Goal: Information Seeking & Learning: Find specific fact

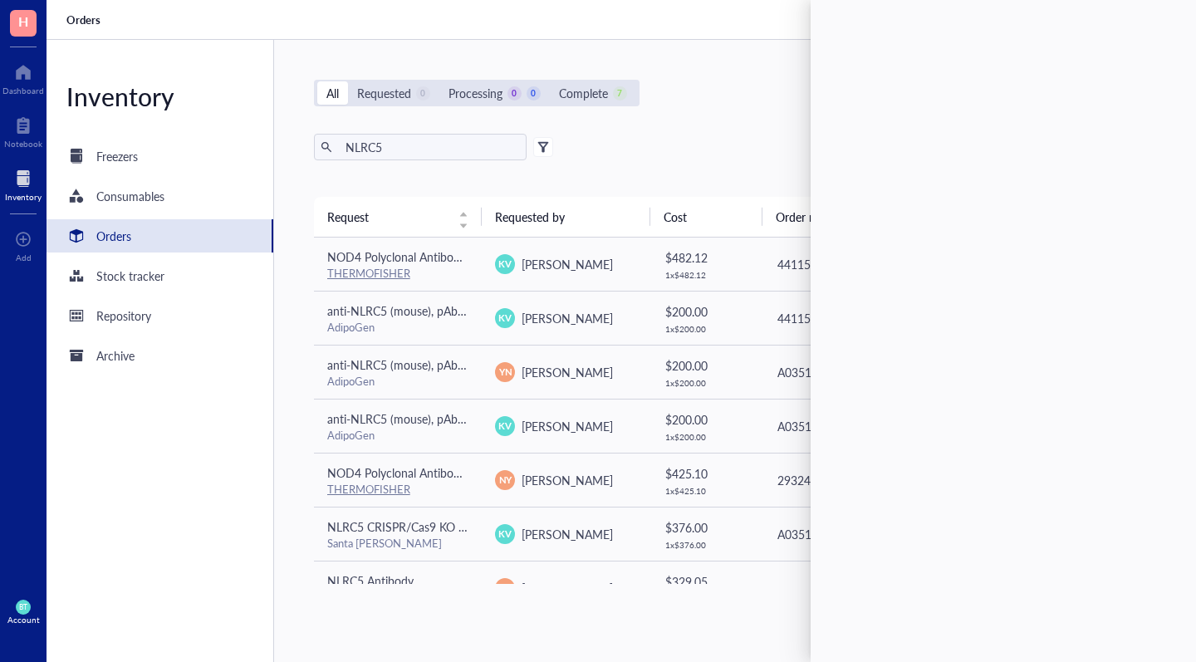
click at [741, 110] on div "All Requested 0 Processing 0 0 Complete 7 New order NLRC5 Export Open archive R…" at bounding box center [734, 351] width 921 height 622
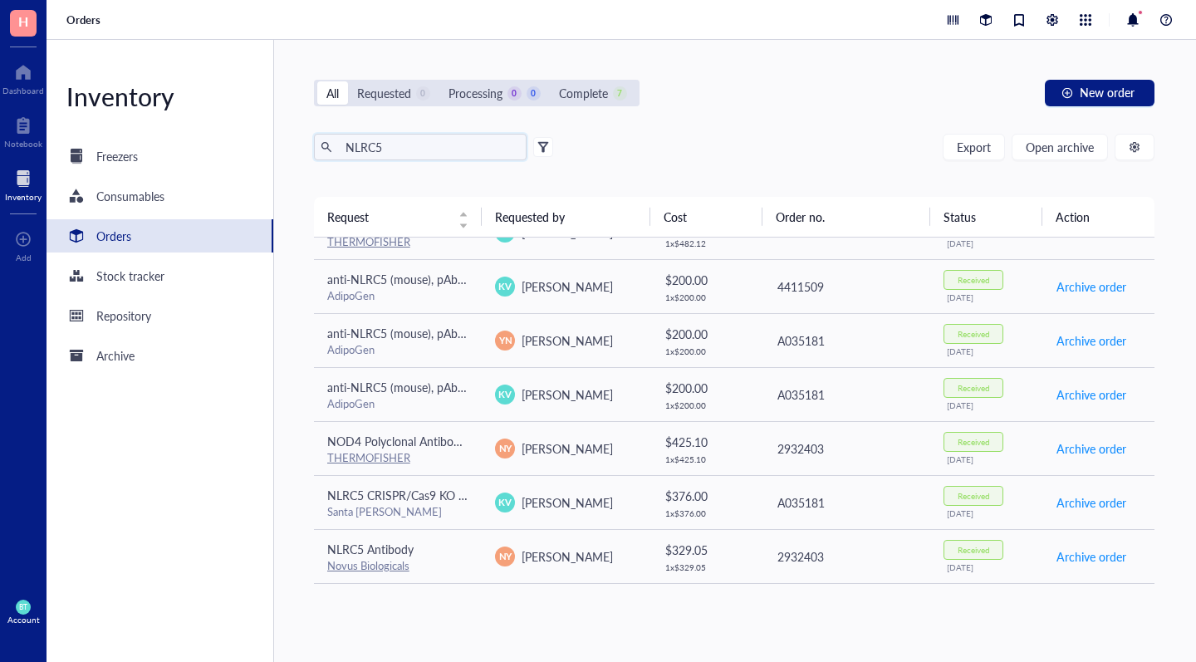
click at [438, 145] on input "NLRC5" at bounding box center [429, 147] width 181 height 25
type input "N"
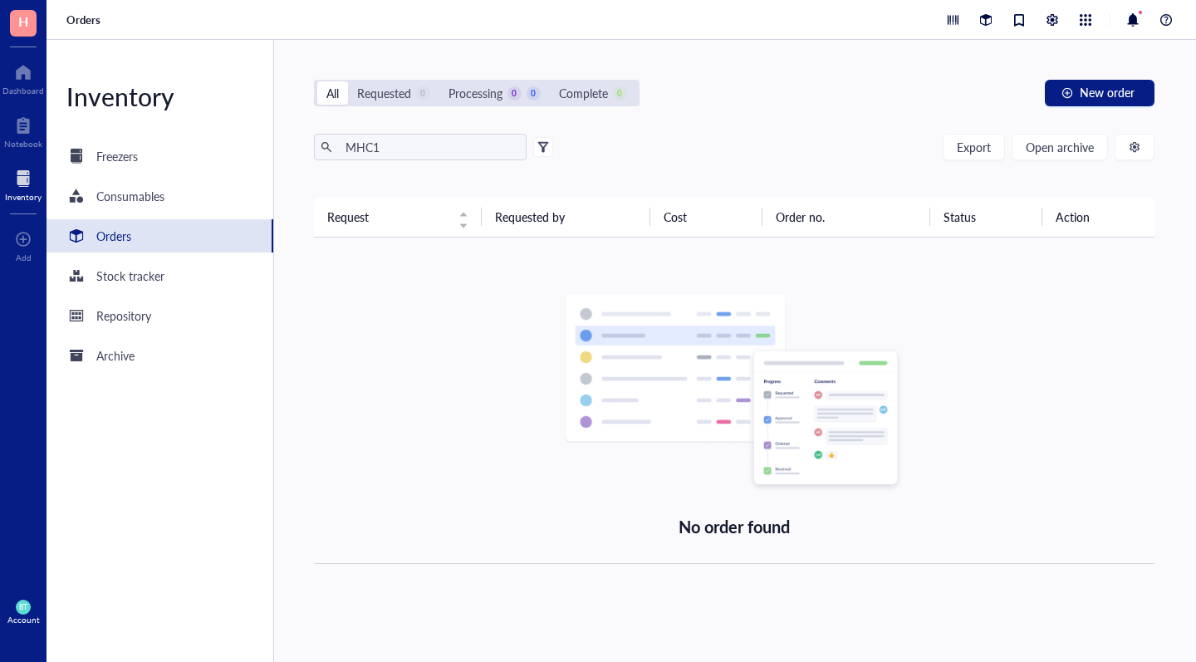
click at [168, 242] on div "Orders" at bounding box center [159, 235] width 227 height 33
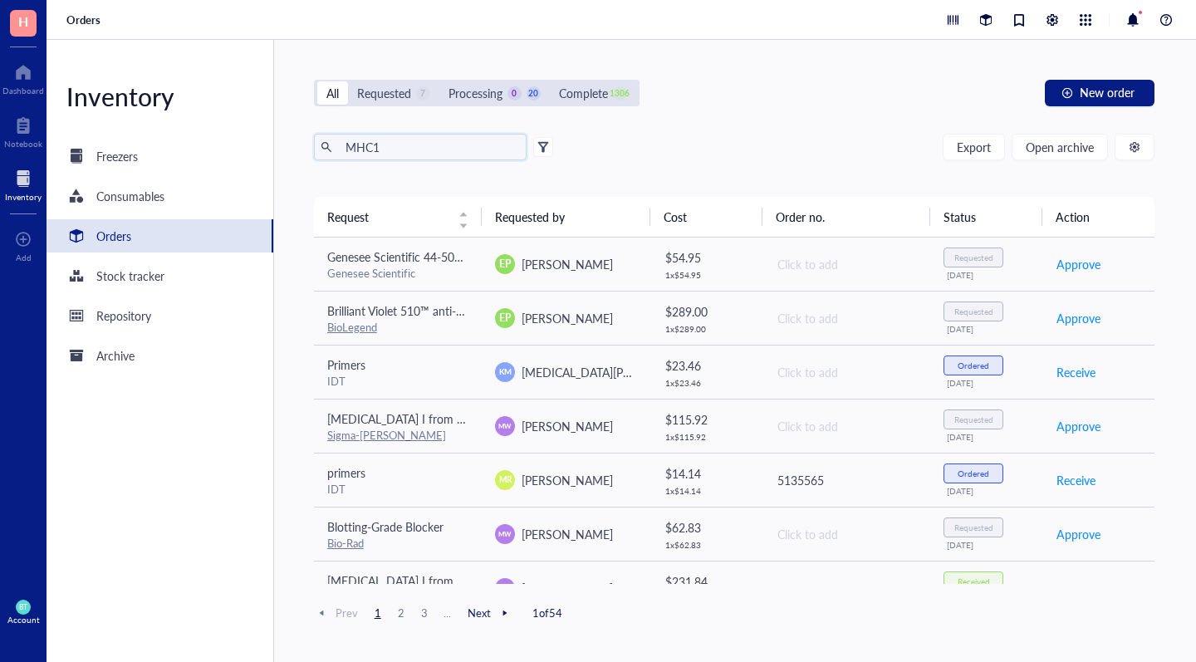
click at [393, 149] on input "MHC1" at bounding box center [429, 147] width 181 height 25
type input "M"
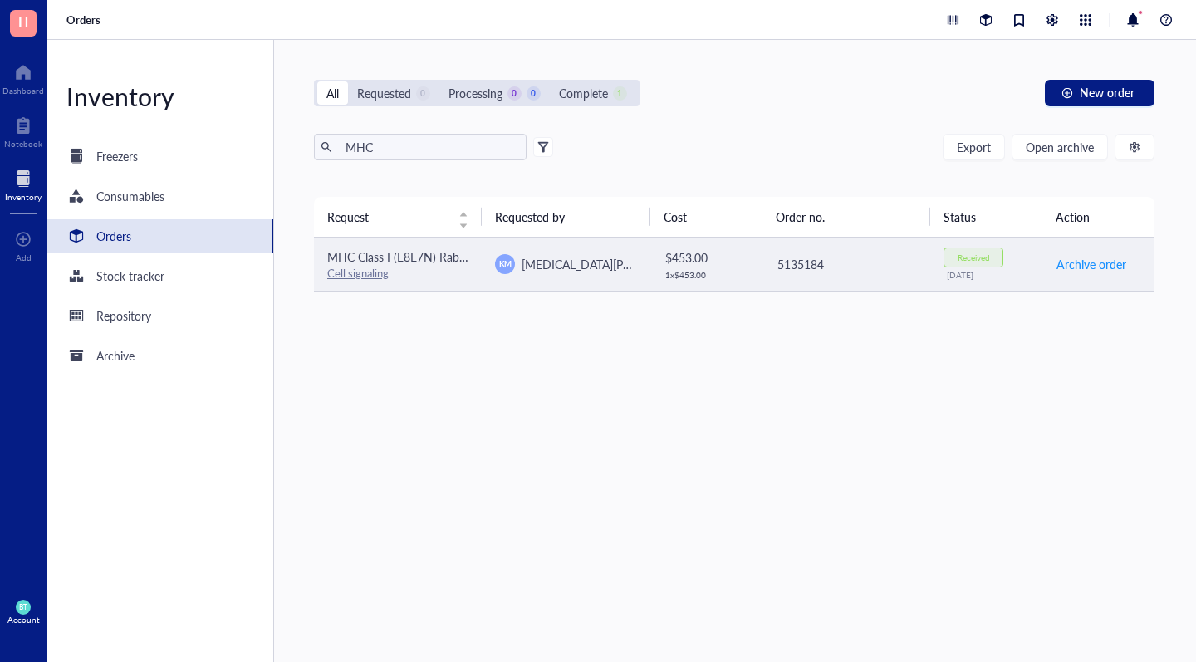
click at [353, 273] on link "Cell signaling" at bounding box center [357, 273] width 61 height 16
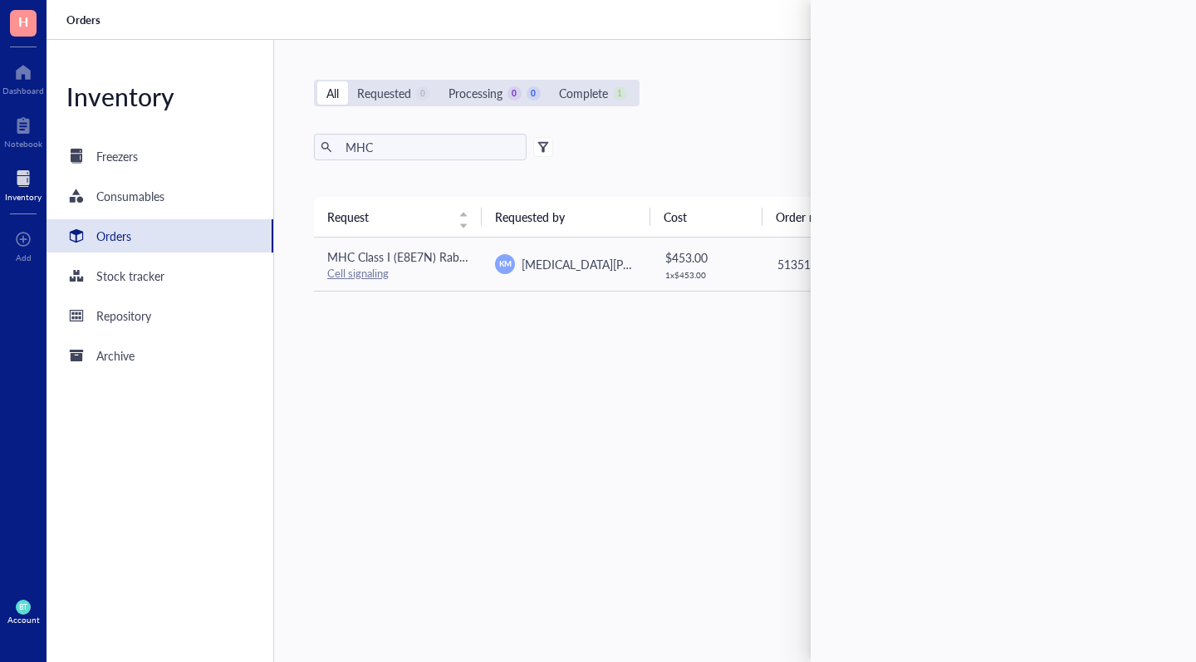
click at [630, 387] on div "Request Requested by Cost Order no. Status Action MHC Class I (E8E7N) Rabbit mA…" at bounding box center [734, 390] width 841 height 386
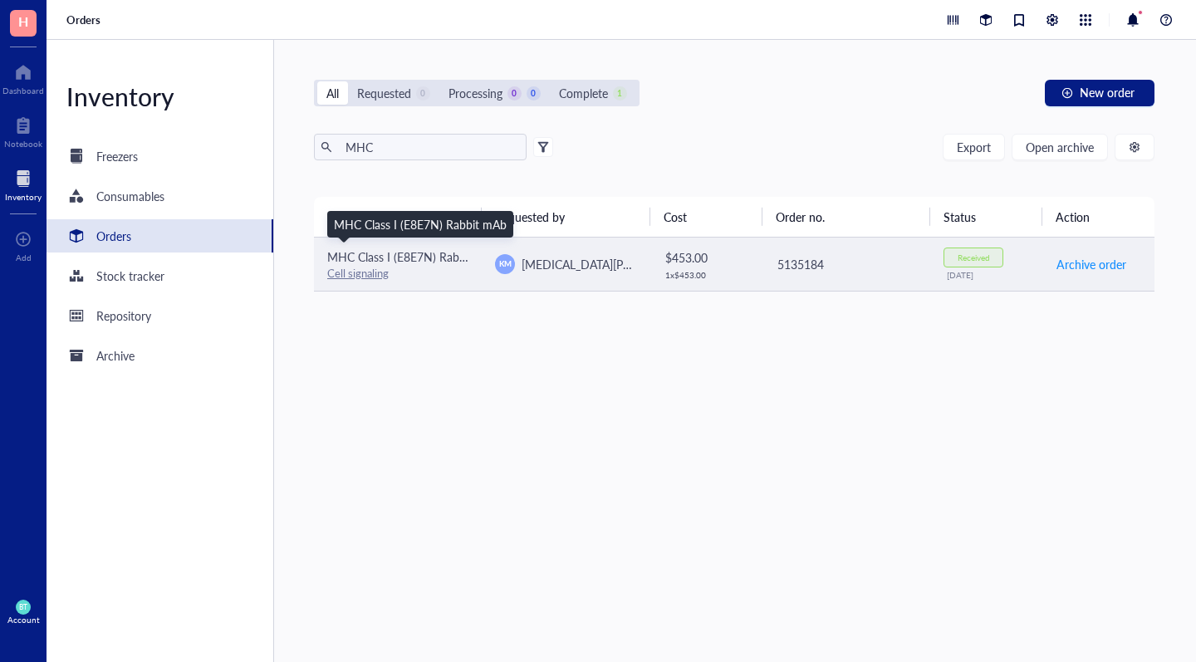
click at [378, 258] on span "MHC Class I (E8E7N) Rabbit mAb" at bounding box center [413, 256] width 173 height 17
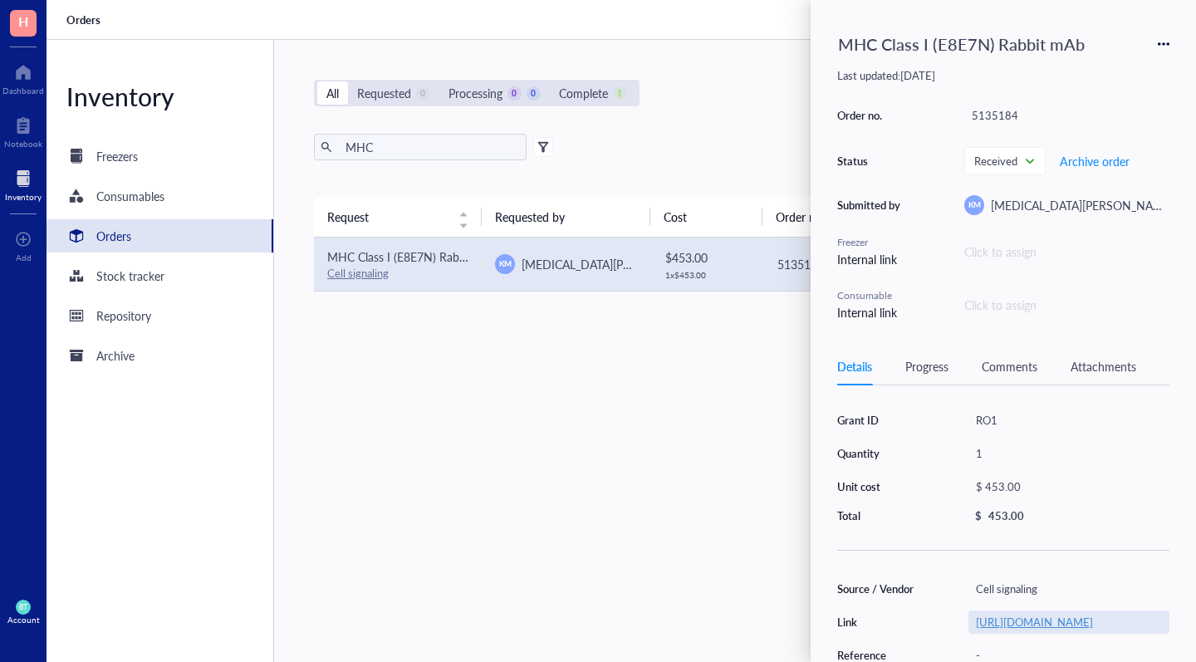
click at [1030, 629] on link "[URL][DOMAIN_NAME]" at bounding box center [1034, 622] width 117 height 16
click at [463, 144] on input "MHC" at bounding box center [429, 147] width 181 height 25
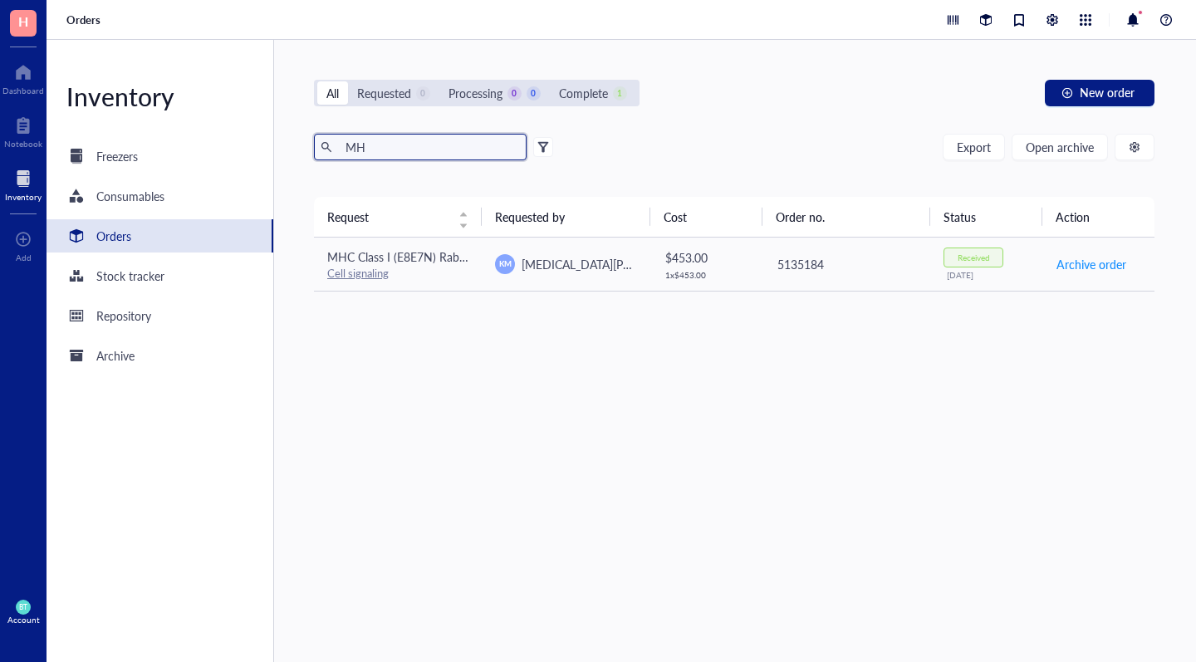
type input "M"
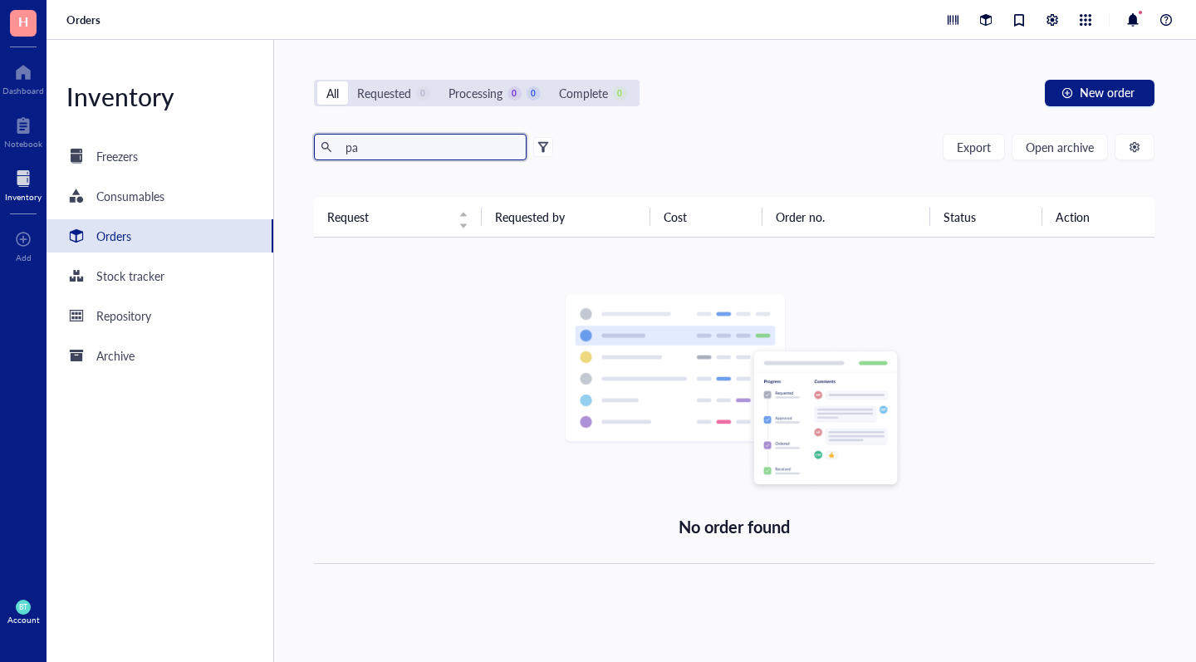
type input "p"
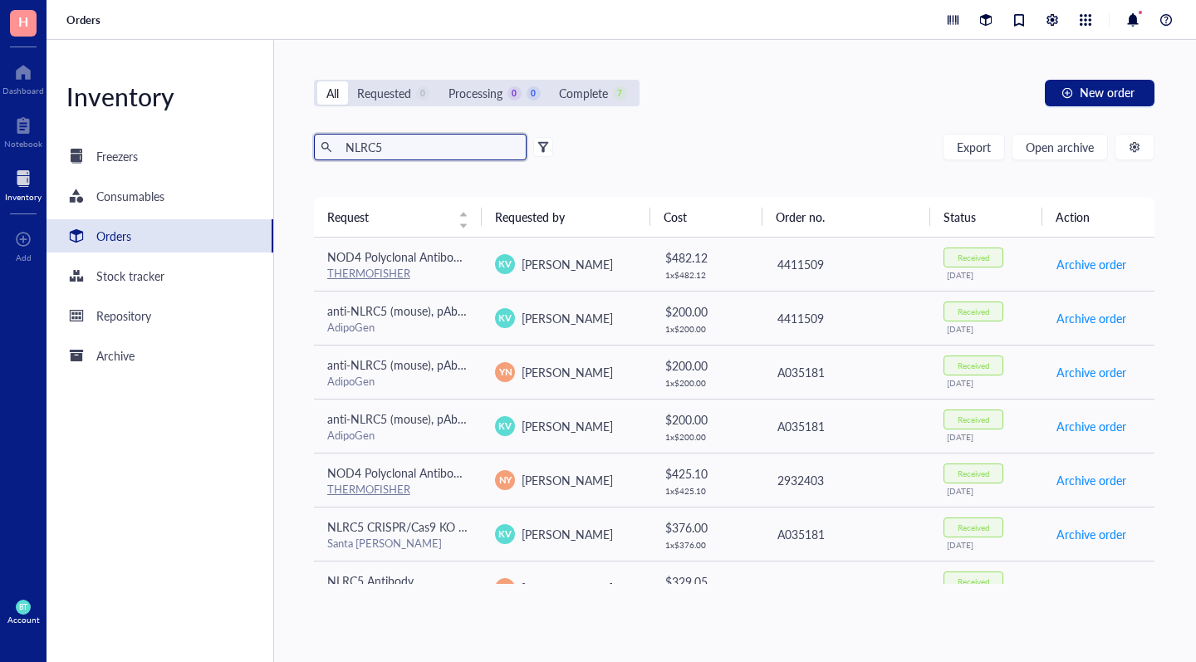
type input "NLRC5"
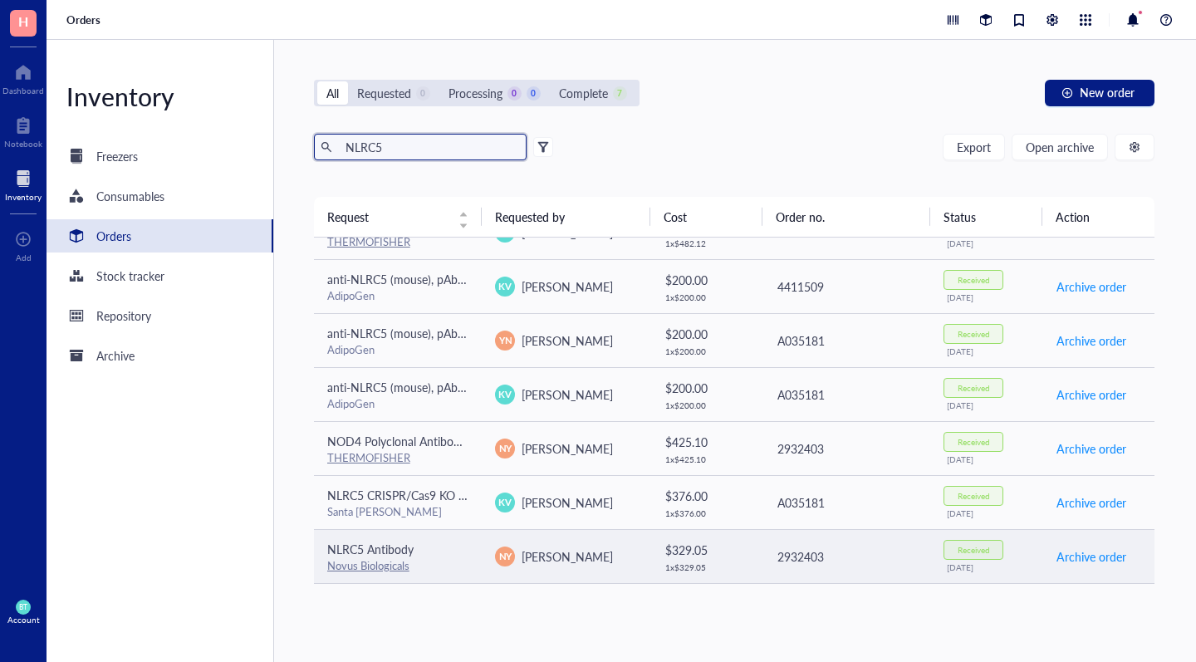
scroll to position [32, 0]
click at [357, 555] on span "NLRC5 Antibody" at bounding box center [370, 549] width 86 height 17
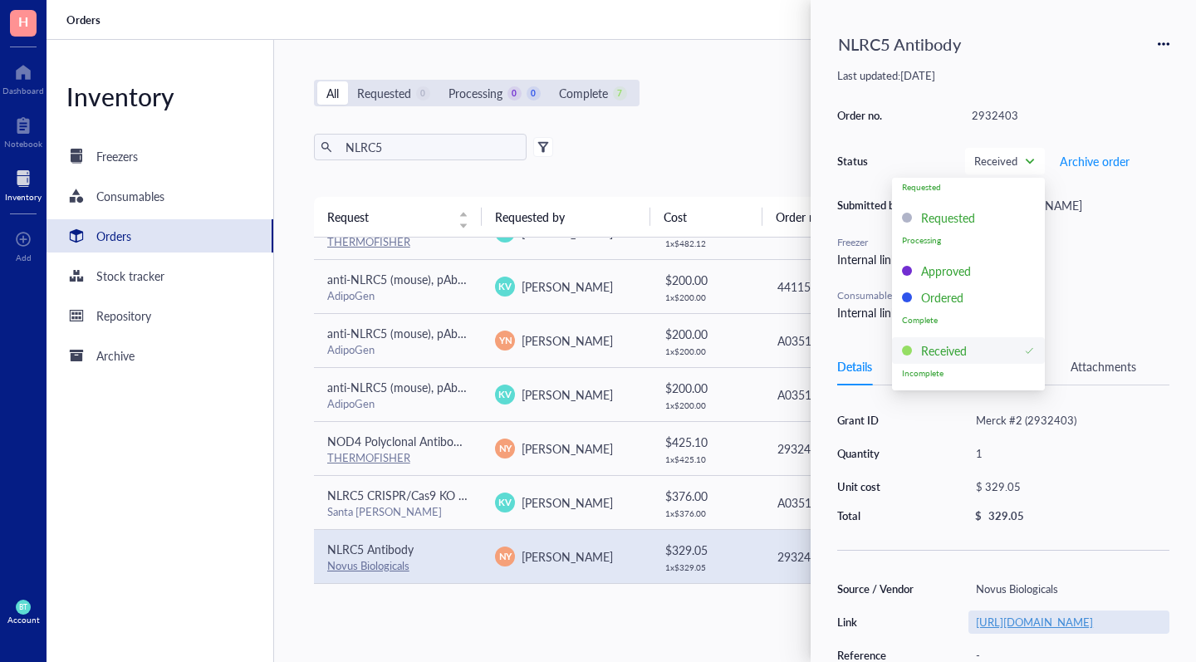
click at [1024, 629] on link "[URL][DOMAIN_NAME]" at bounding box center [1034, 622] width 117 height 16
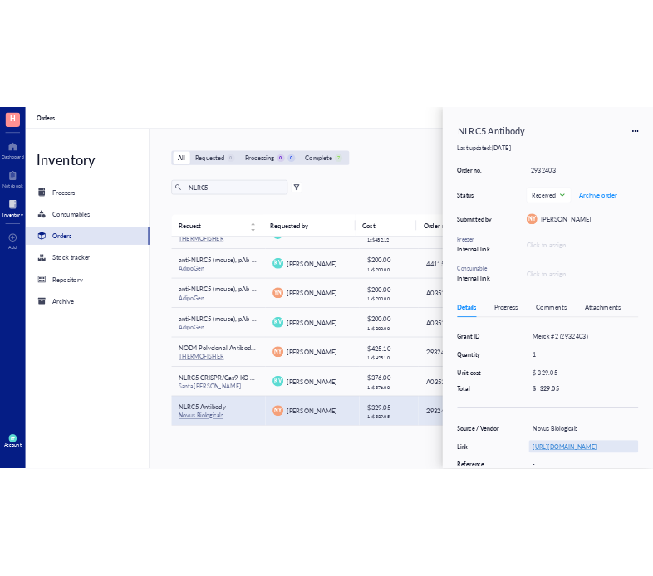
scroll to position [0, 410]
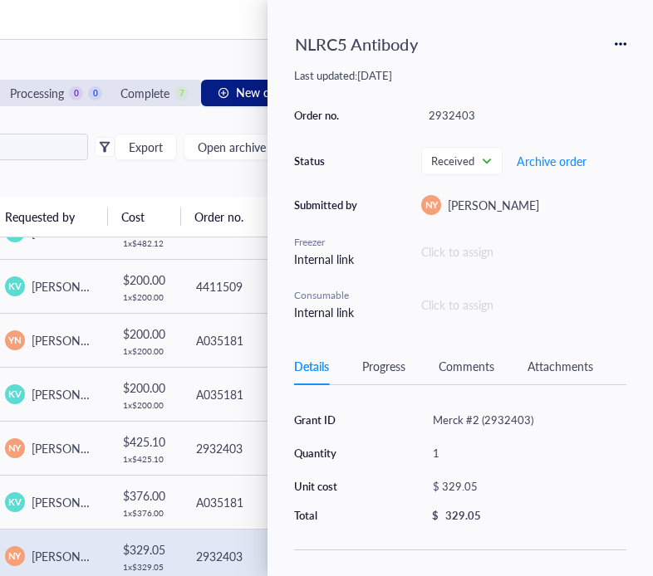
click at [191, 42] on div "All Requested 0 Processing 0 0 Complete 7 New order NLRC5 Export Open archive R…" at bounding box center [87, 308] width 502 height 536
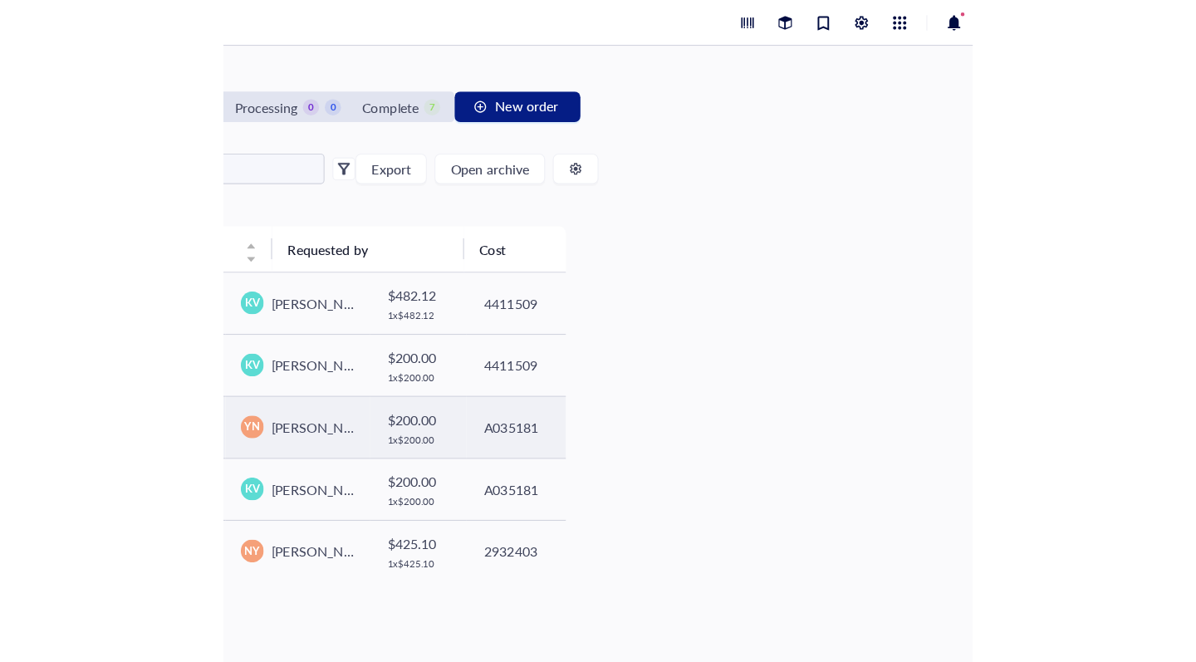
scroll to position [0, 0]
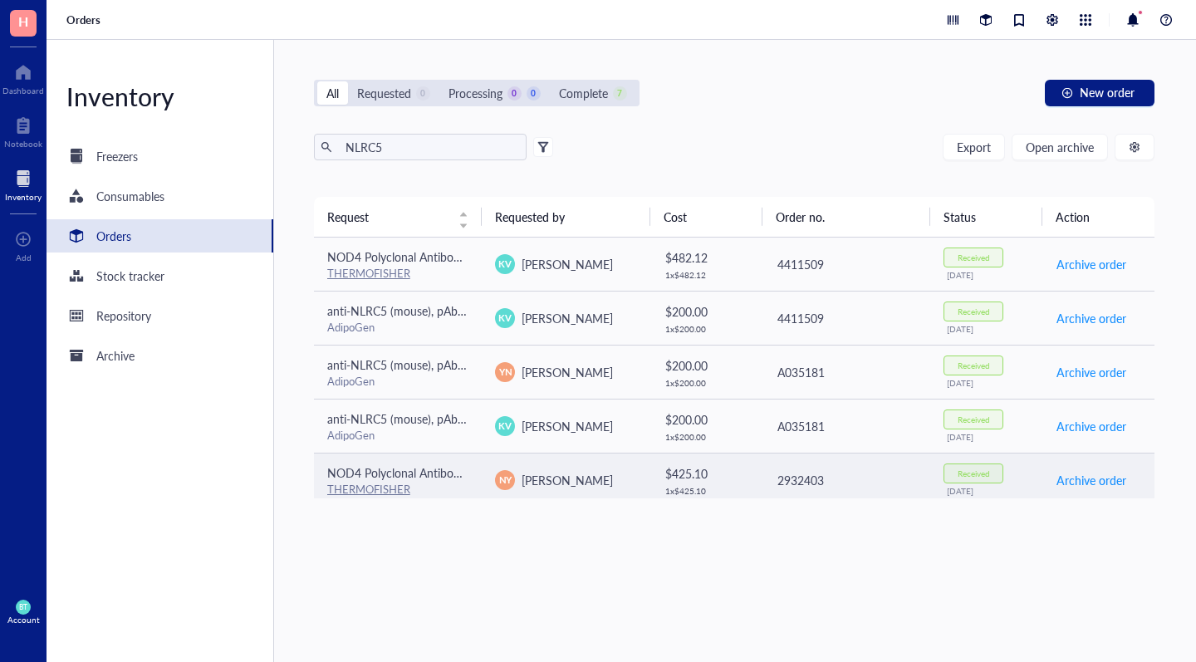
click at [381, 485] on link "THERMOFISHER" at bounding box center [368, 489] width 83 height 16
